Goal: Task Accomplishment & Management: Manage account settings

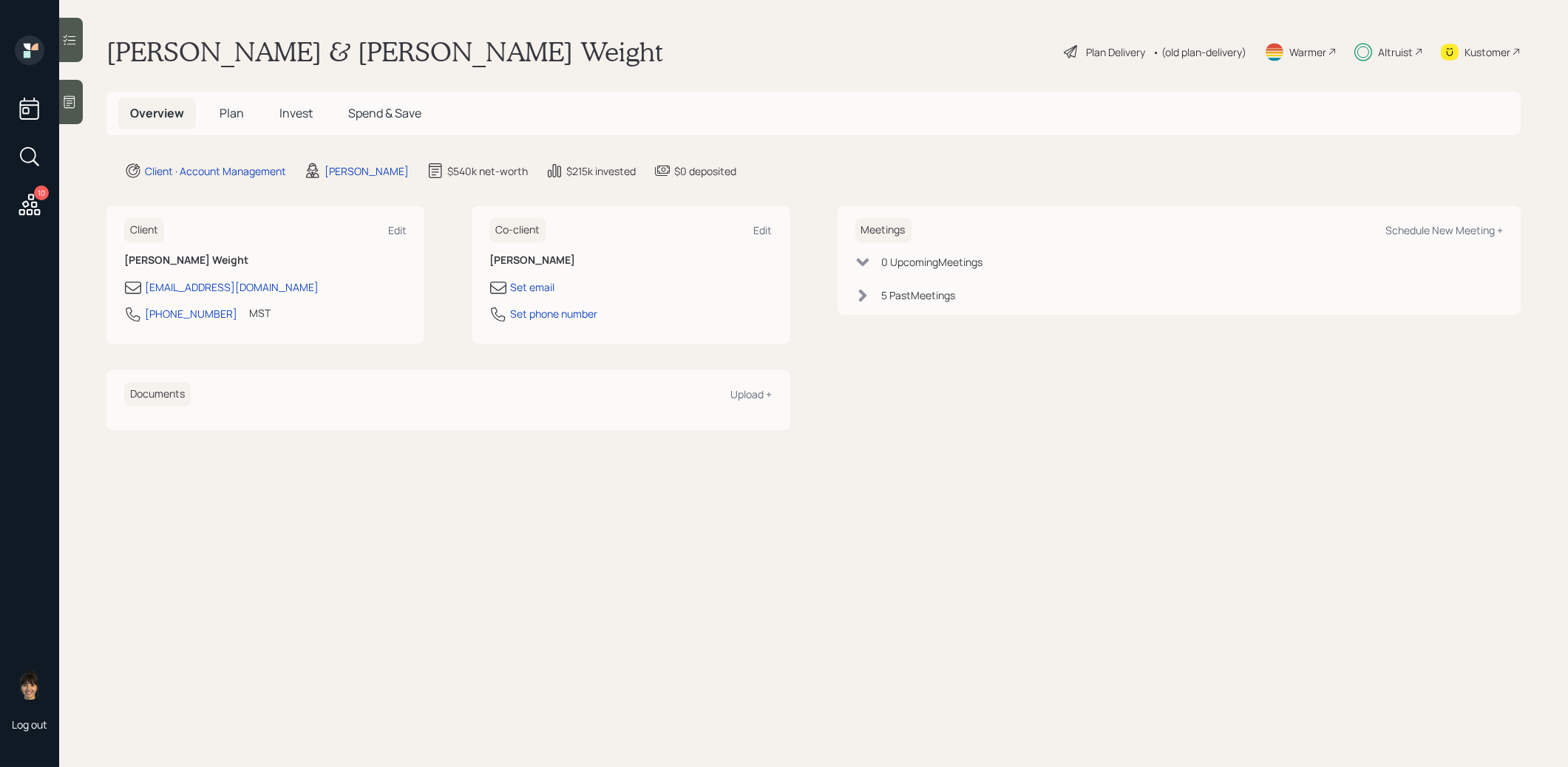
click at [300, 112] on span "Invest" at bounding box center [295, 112] width 33 height 16
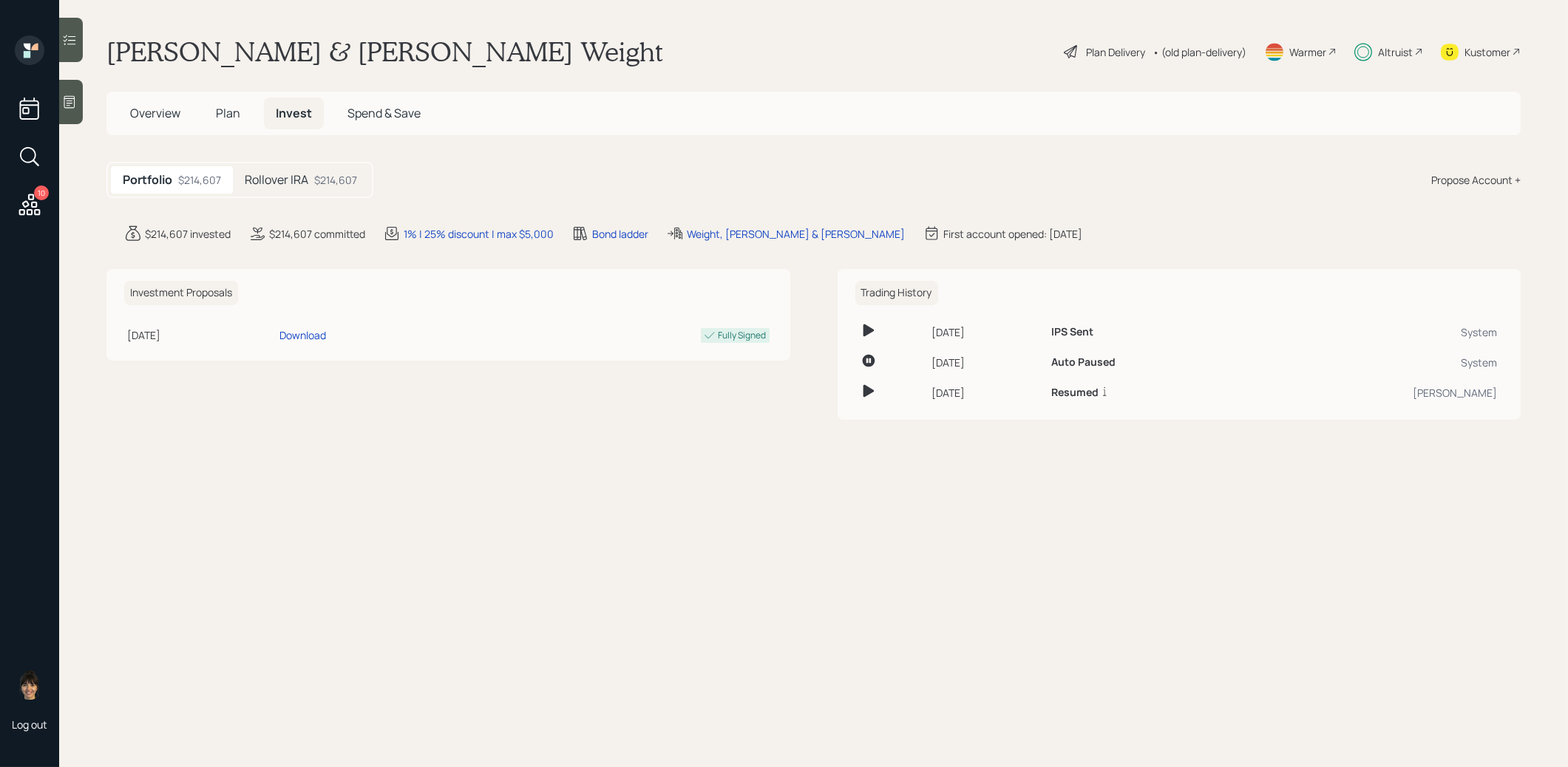
click at [263, 175] on h5 "Rollover IRA" at bounding box center [276, 179] width 63 height 14
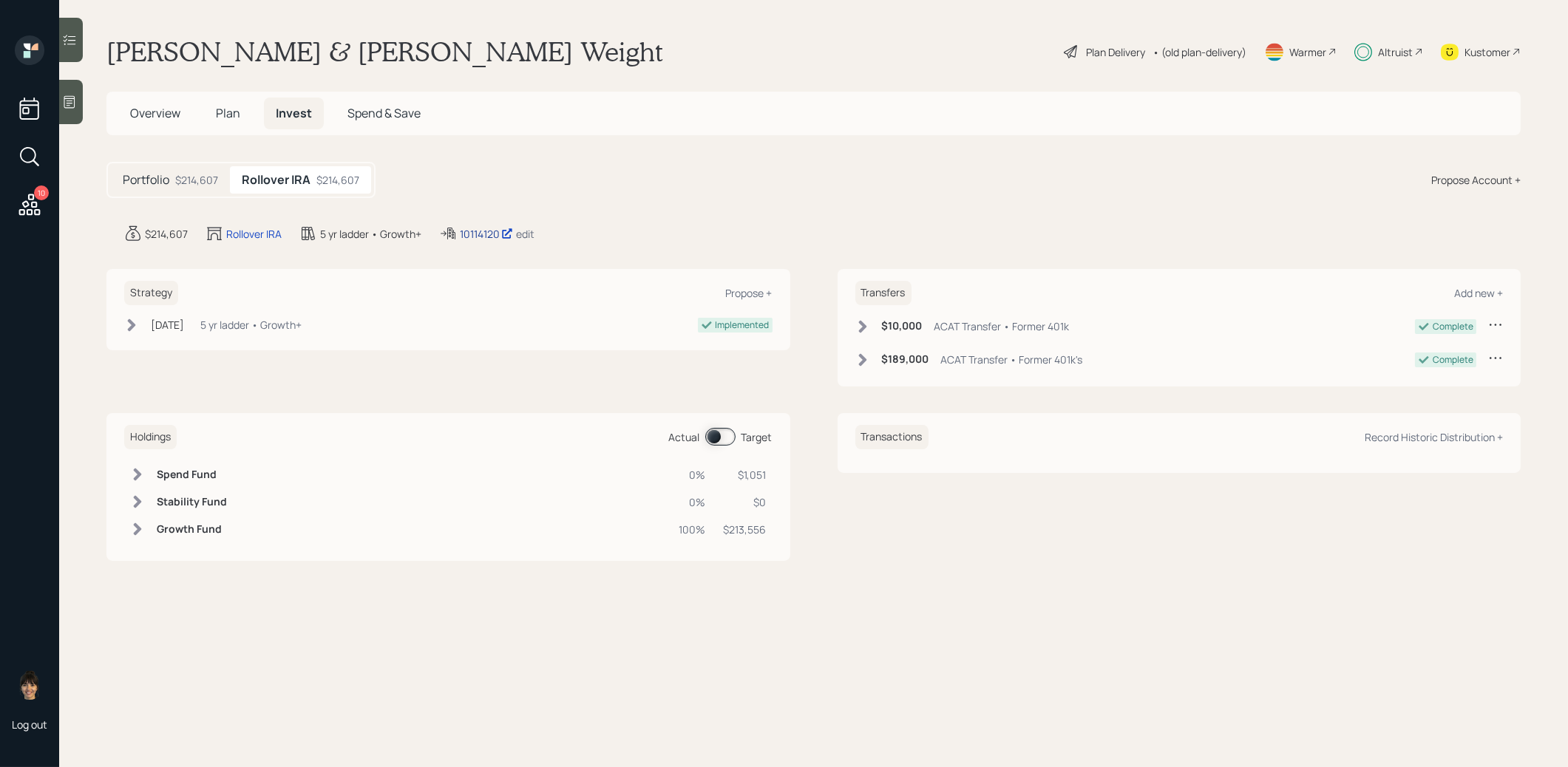
click at [492, 233] on div "10114120" at bounding box center [486, 234] width 53 height 15
